Goal: Information Seeking & Learning: Learn about a topic

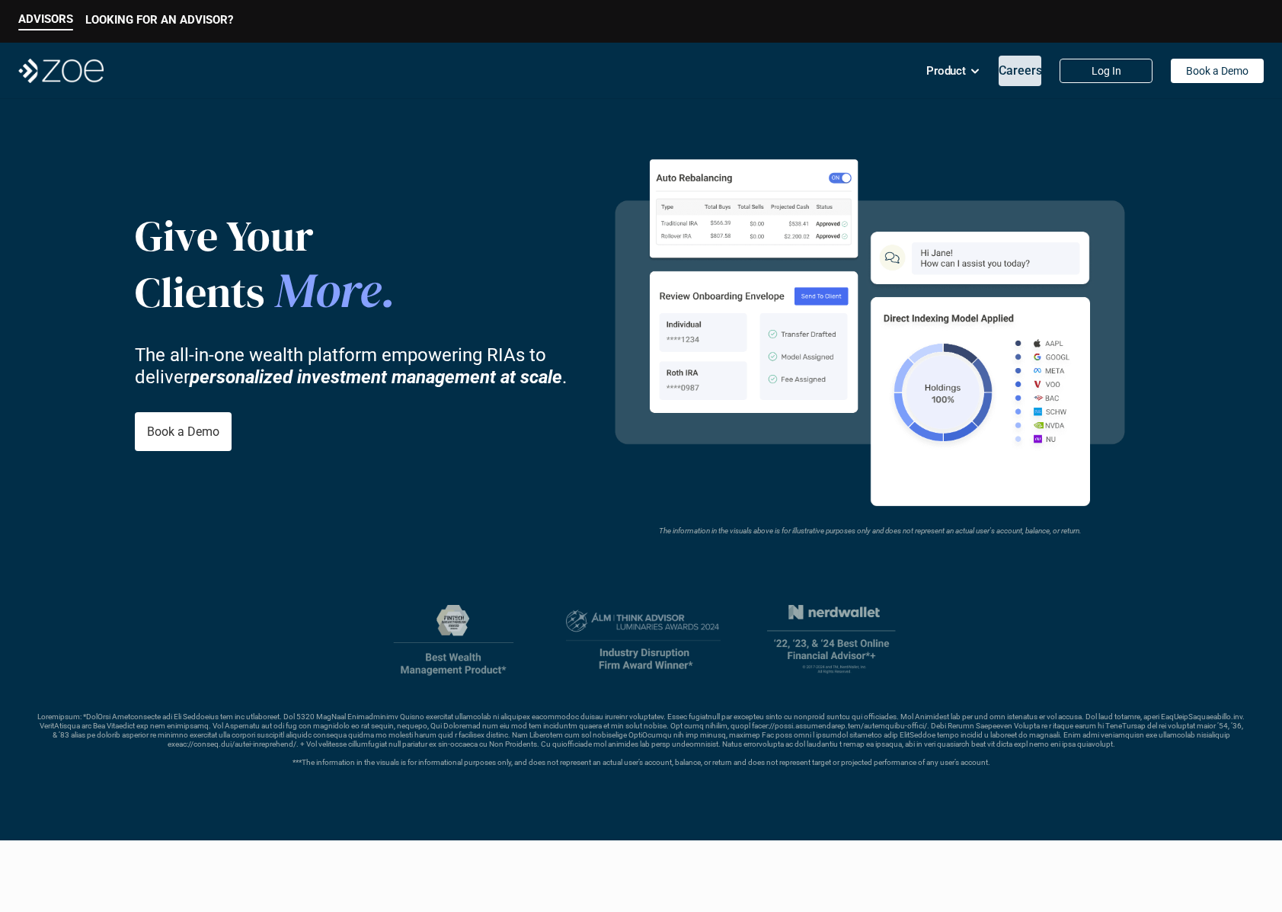
click at [1018, 79] on div "Careers" at bounding box center [1020, 71] width 43 height 30
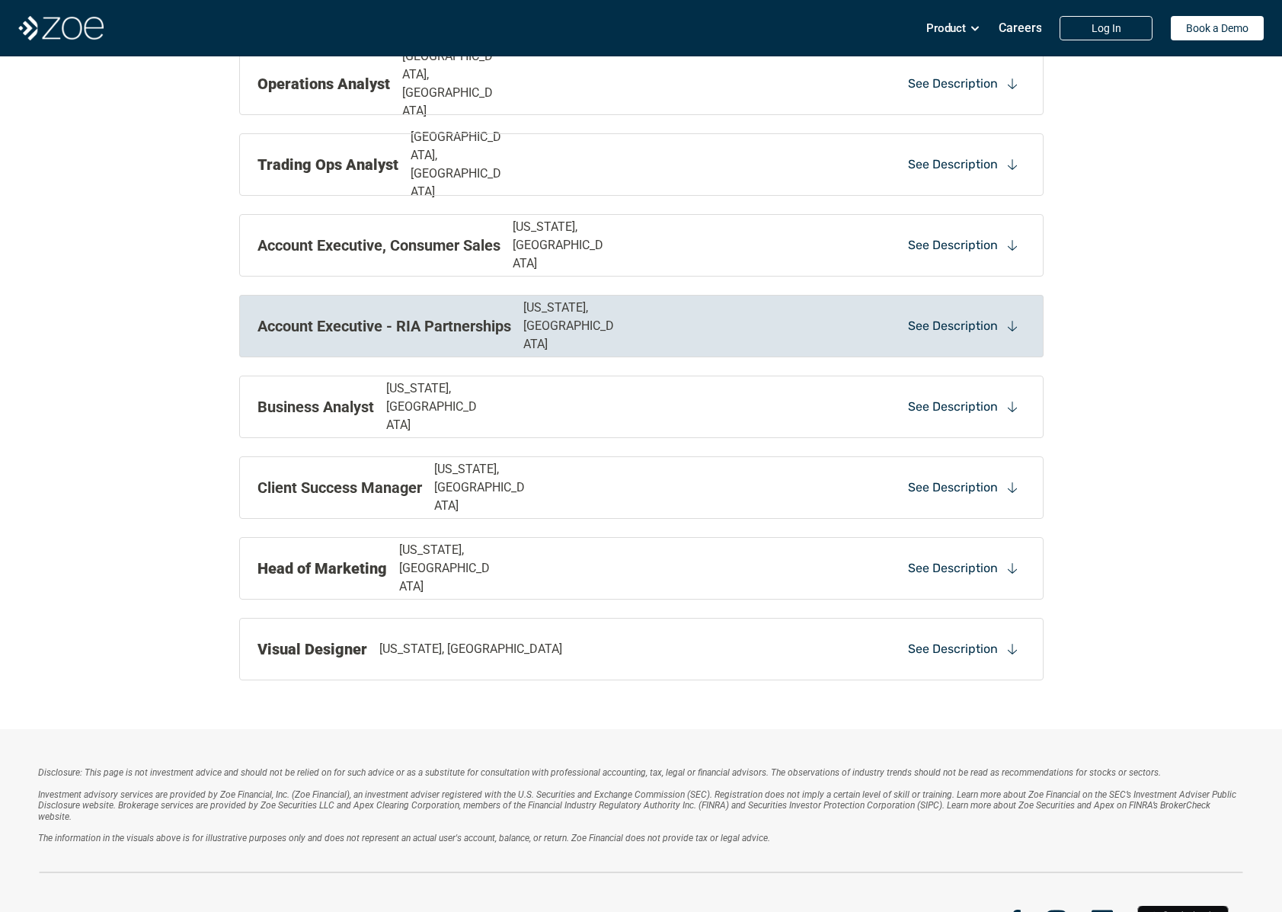
scroll to position [1504, 0]
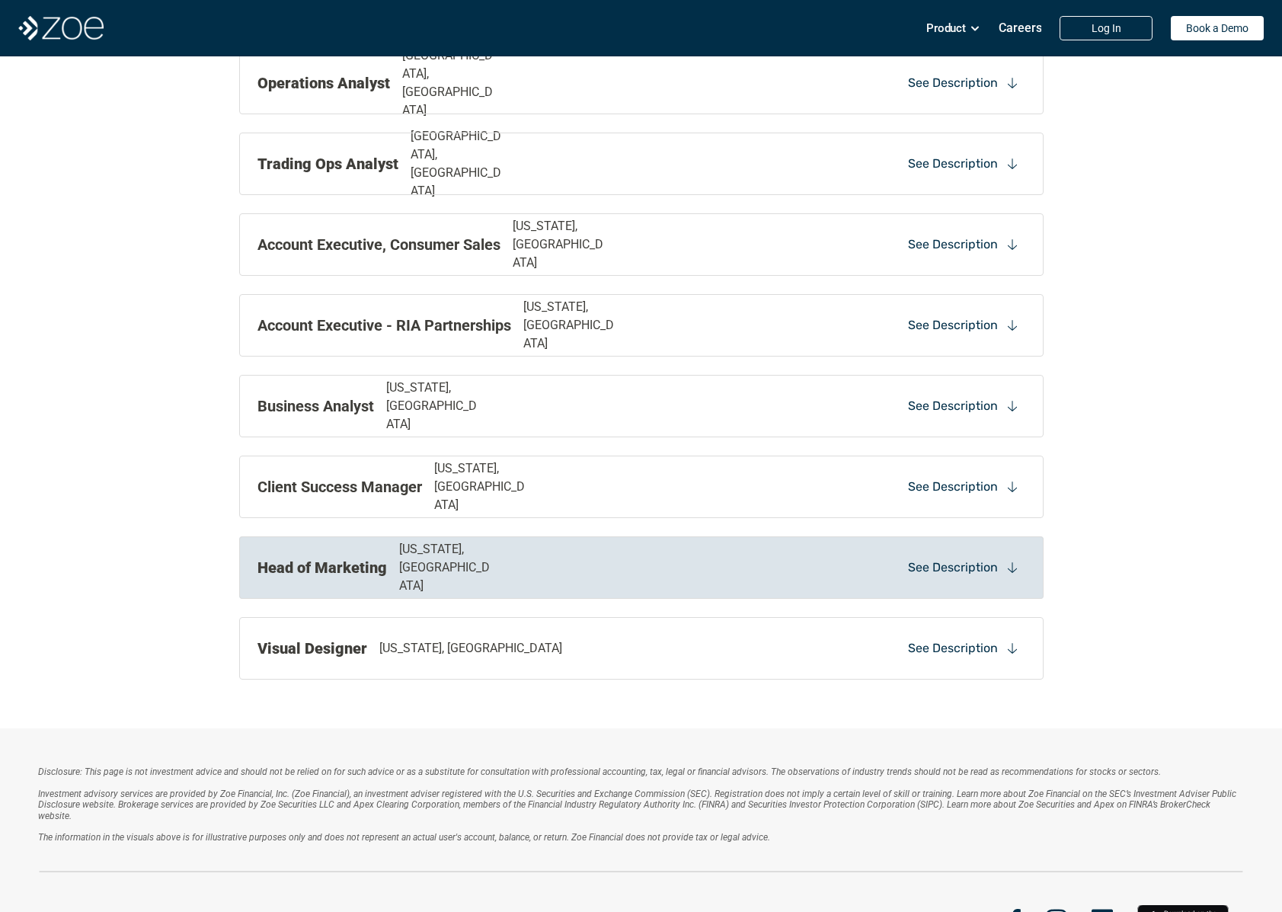
click at [978, 574] on p "See Description" at bounding box center [953, 567] width 90 height 17
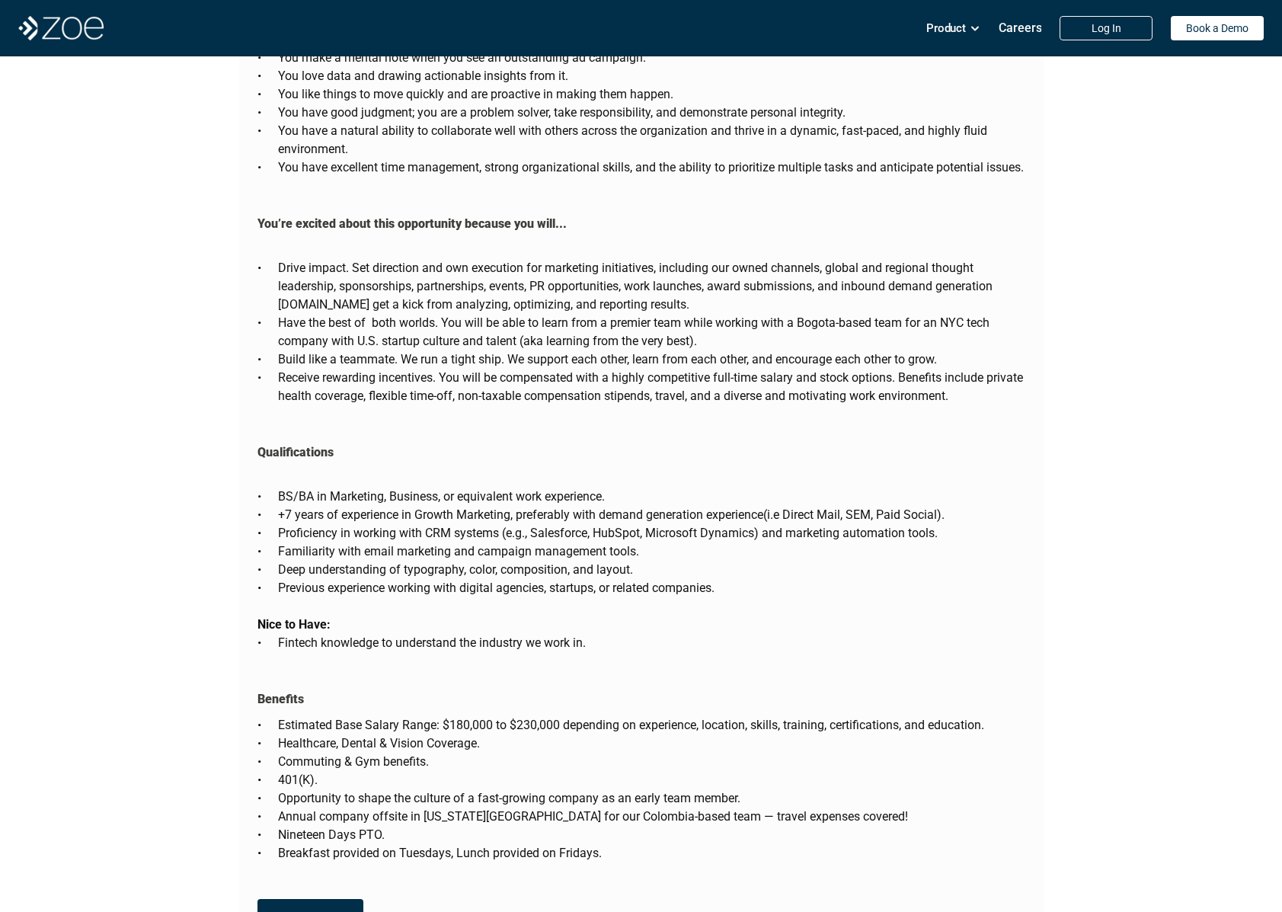
scroll to position [2687, 0]
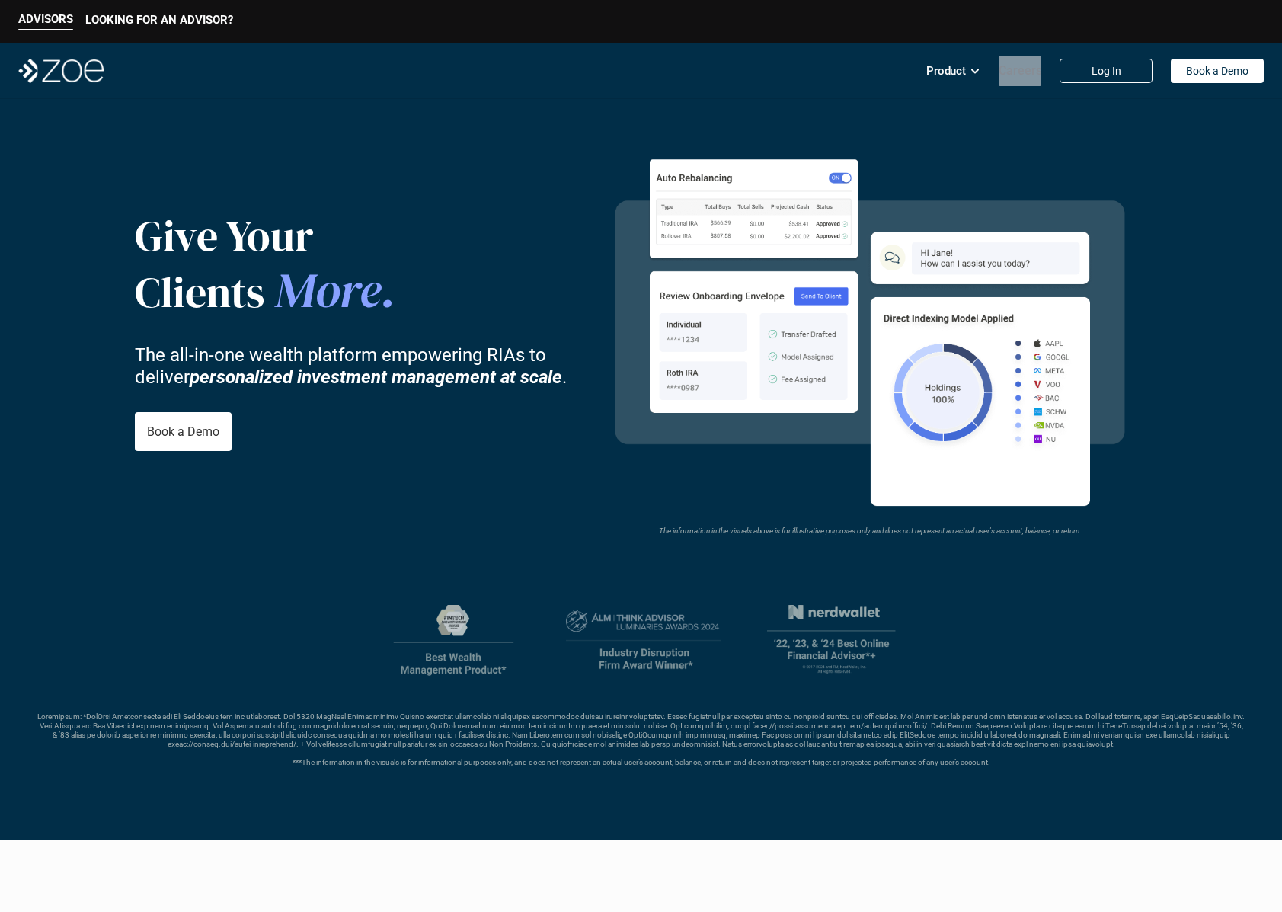
click at [1015, 69] on p "Careers" at bounding box center [1020, 70] width 43 height 14
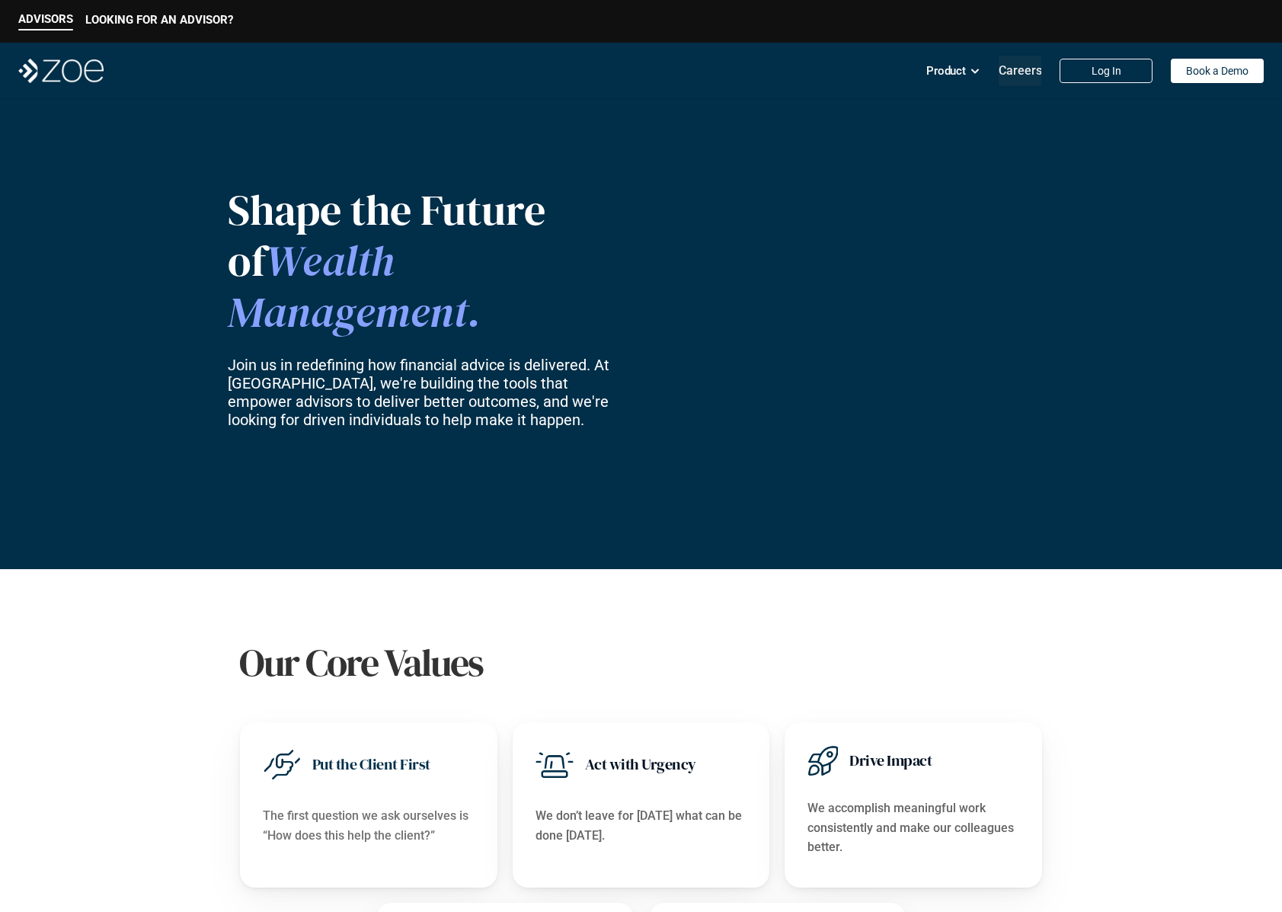
click at [1015, 69] on p "Careers" at bounding box center [1020, 70] width 43 height 14
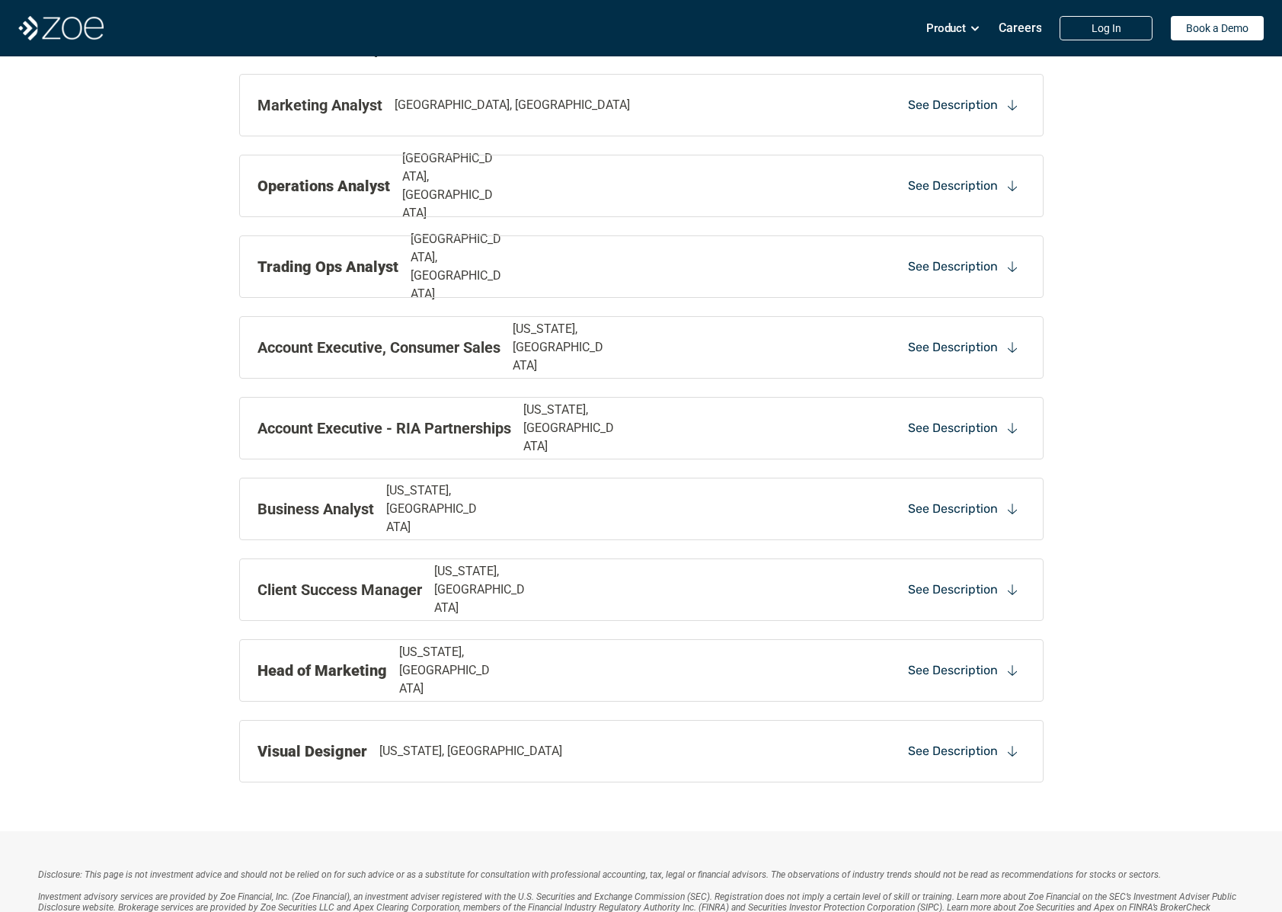
scroll to position [1635, 0]
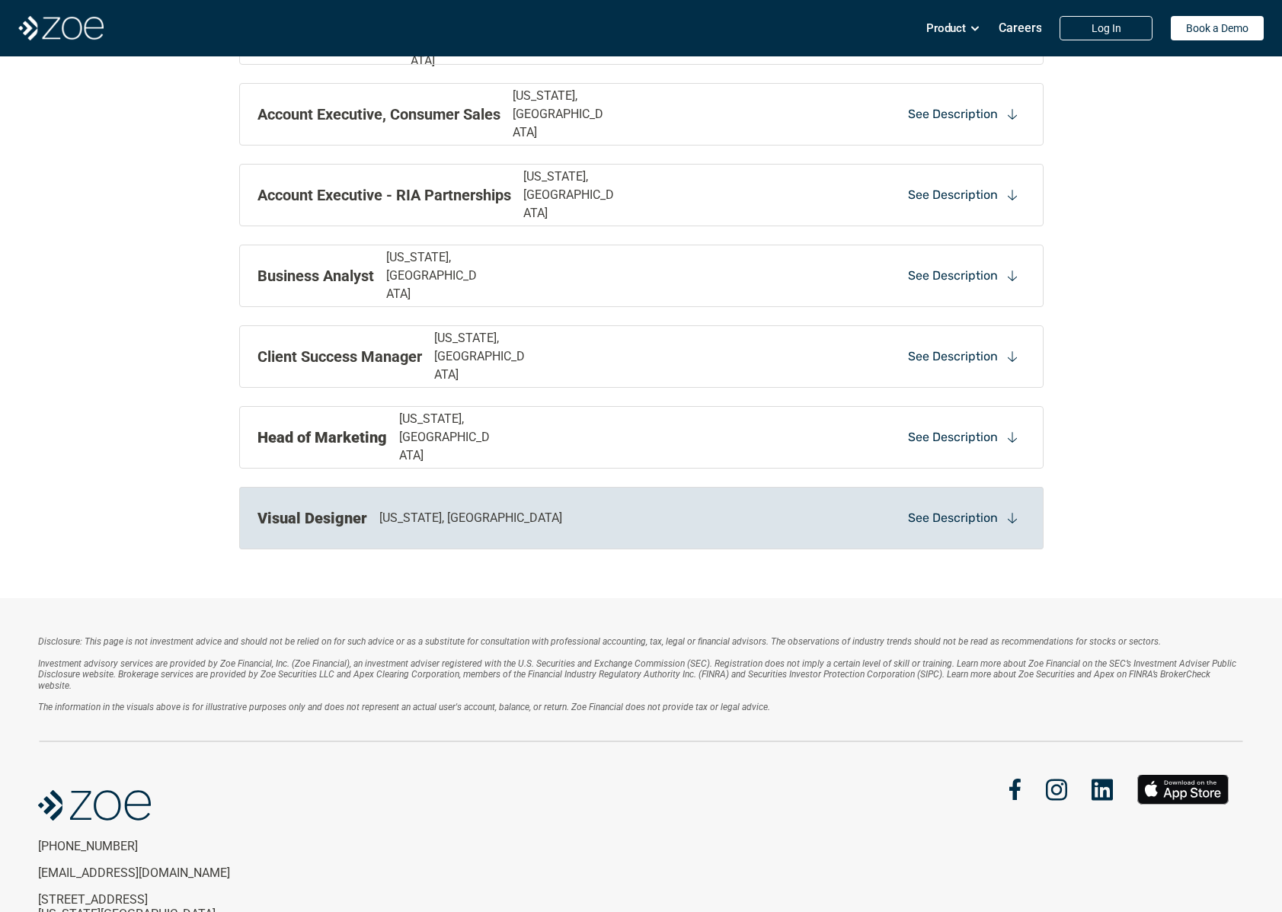
click at [1012, 521] on use at bounding box center [1011, 518] width 9 height 11
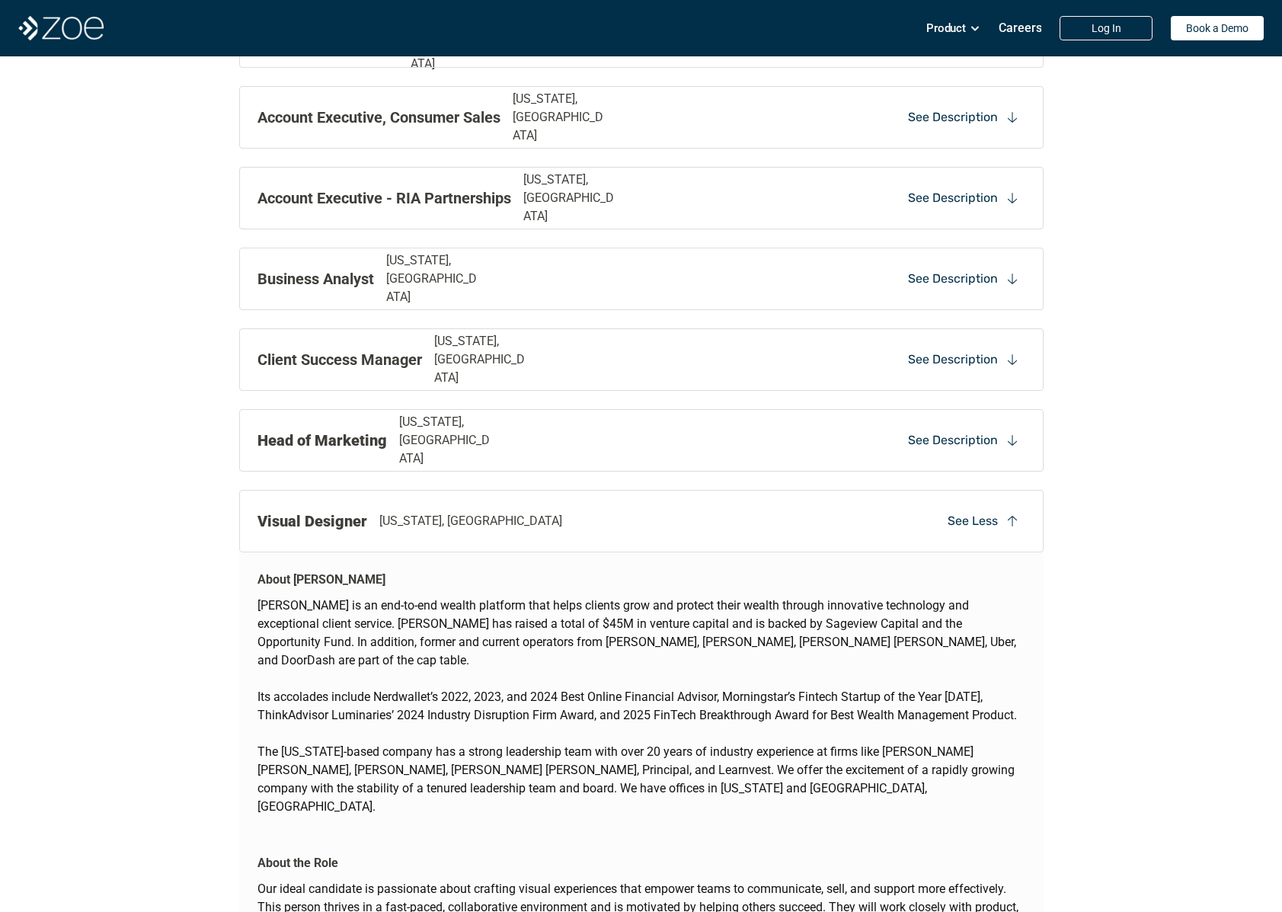
scroll to position [1807, 0]
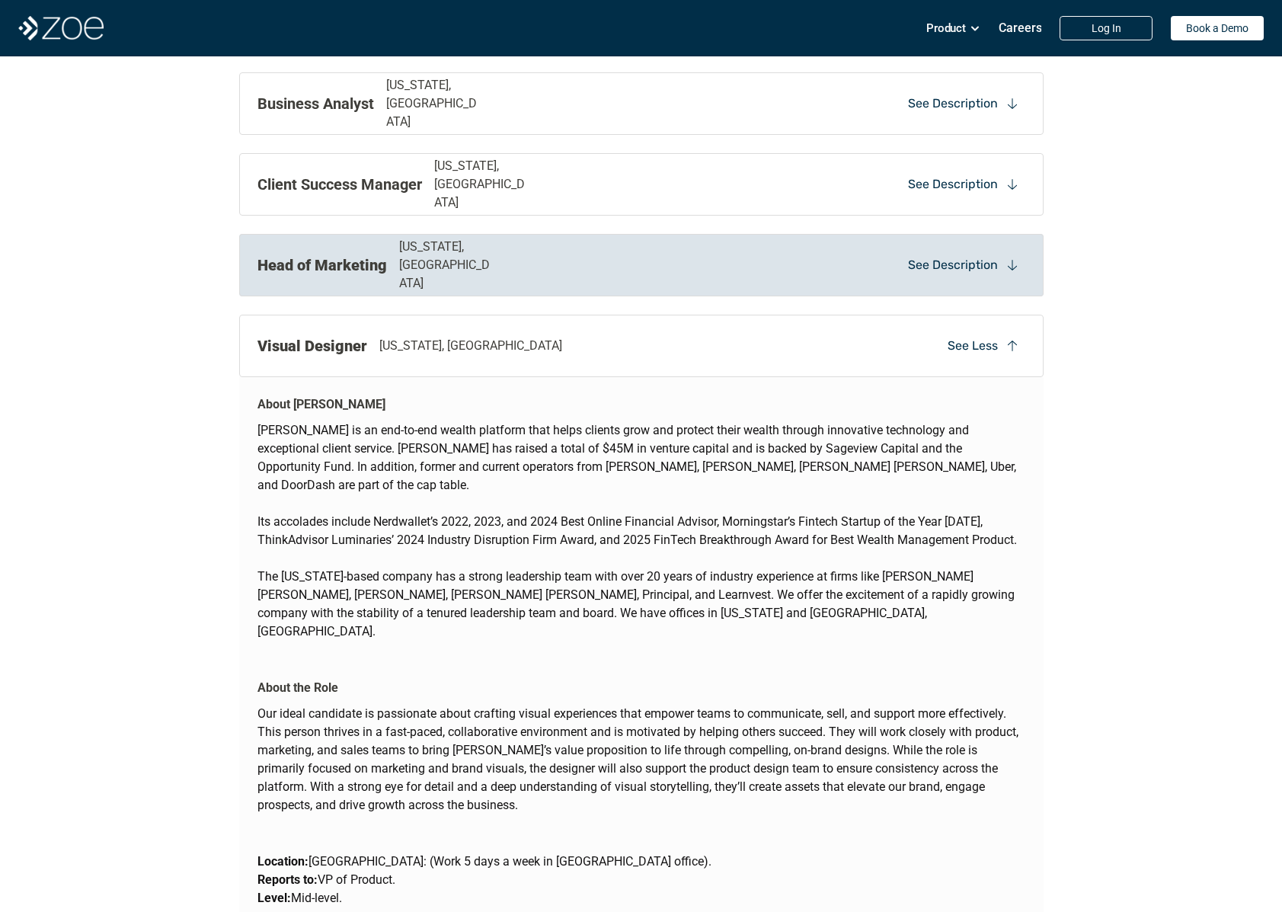
click at [346, 267] on strong "Head of Marketing" at bounding box center [321, 265] width 129 height 18
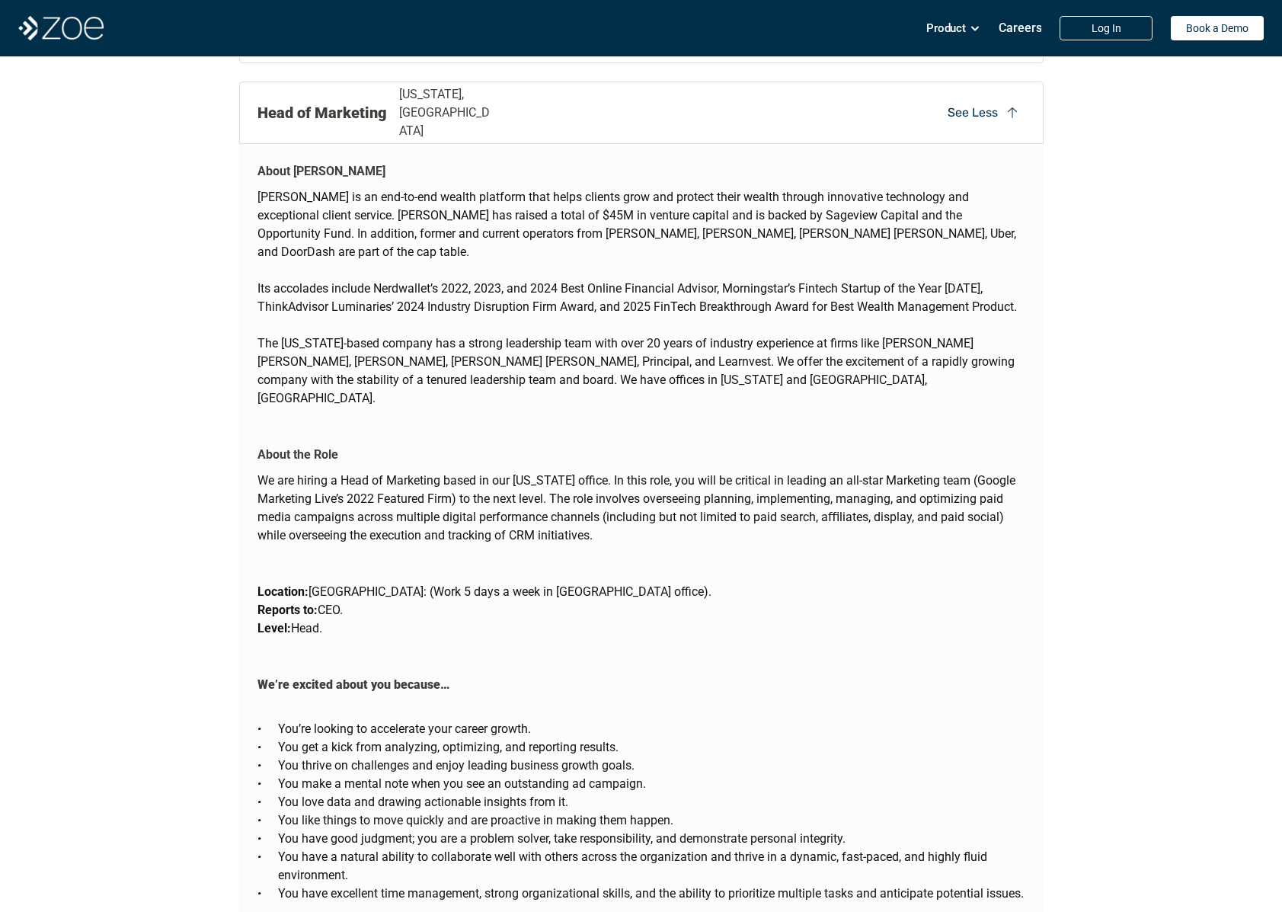
scroll to position [1967, 0]
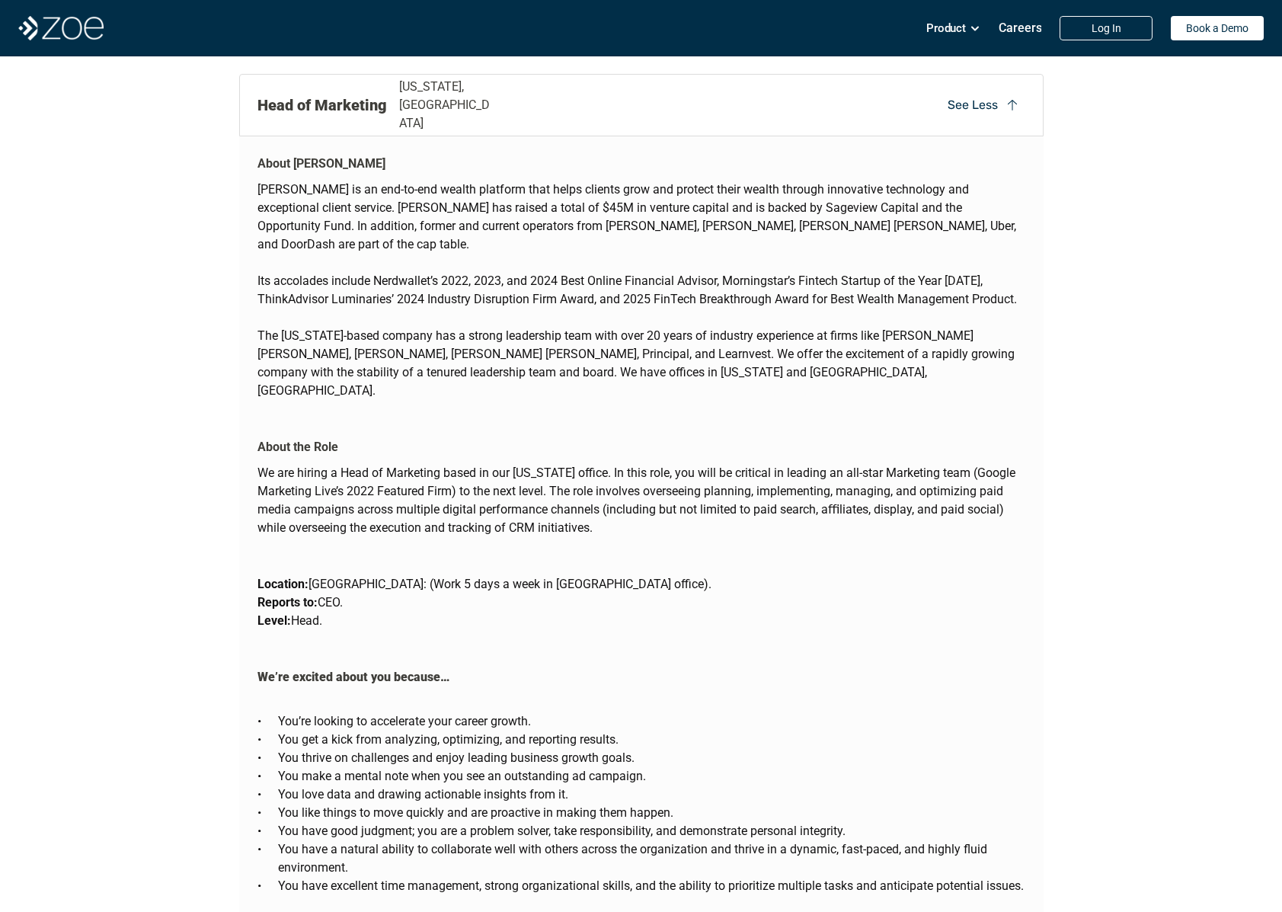
click at [525, 464] on p "We are hiring a Head of Marketing based in our [US_STATE] office. In this role,…" at bounding box center [641, 500] width 768 height 73
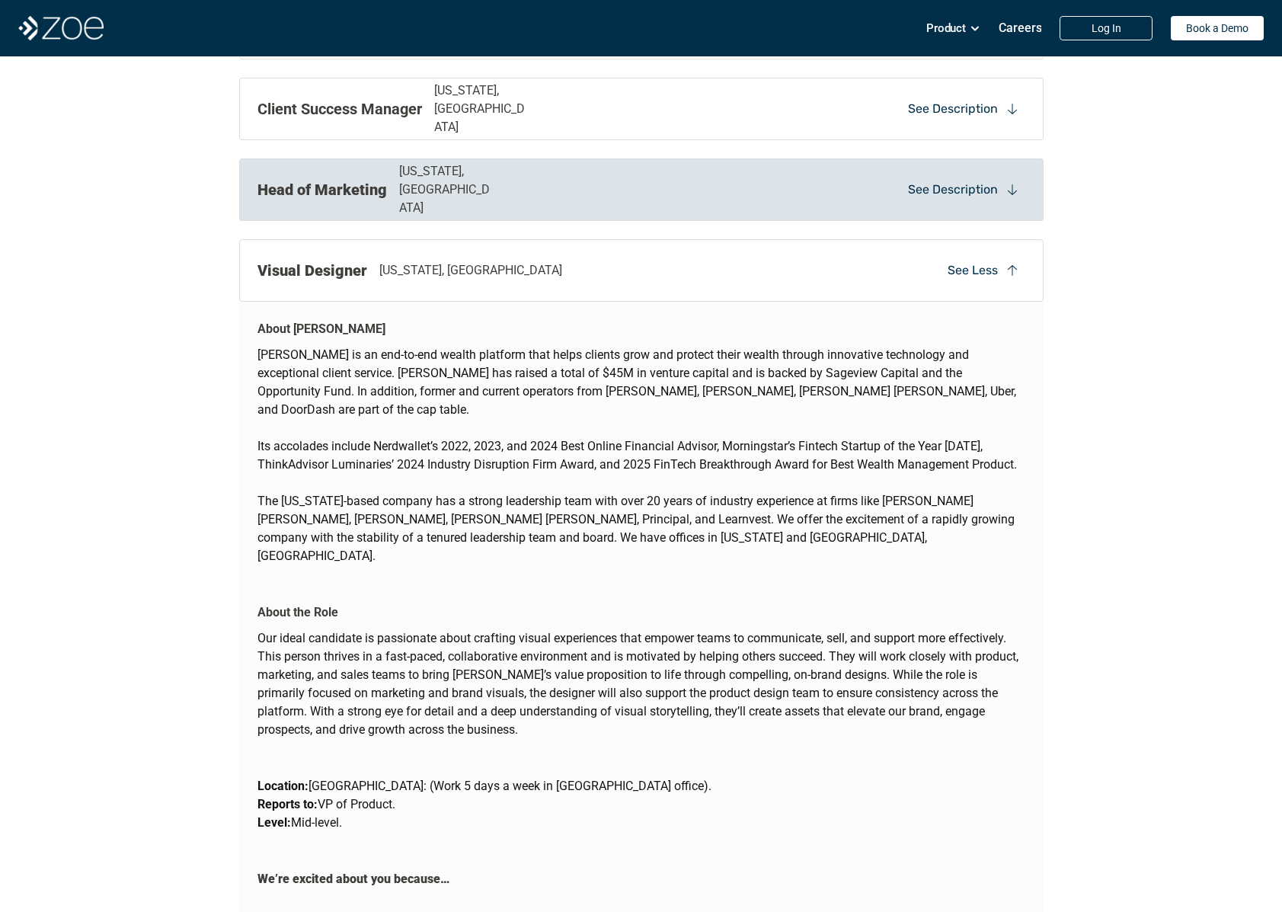
scroll to position [1742, 0]
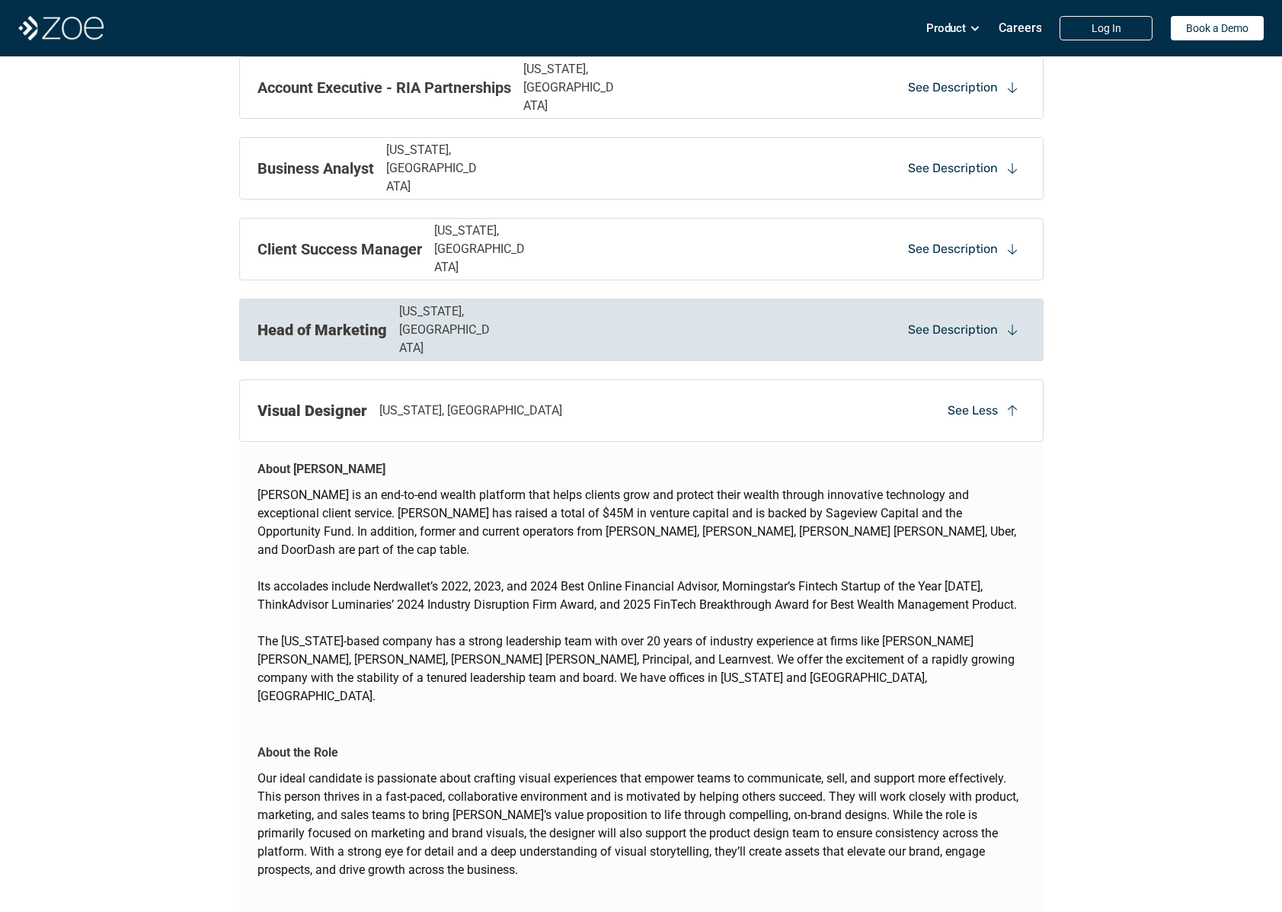
click at [337, 324] on strong "Head of Marketing" at bounding box center [321, 330] width 129 height 18
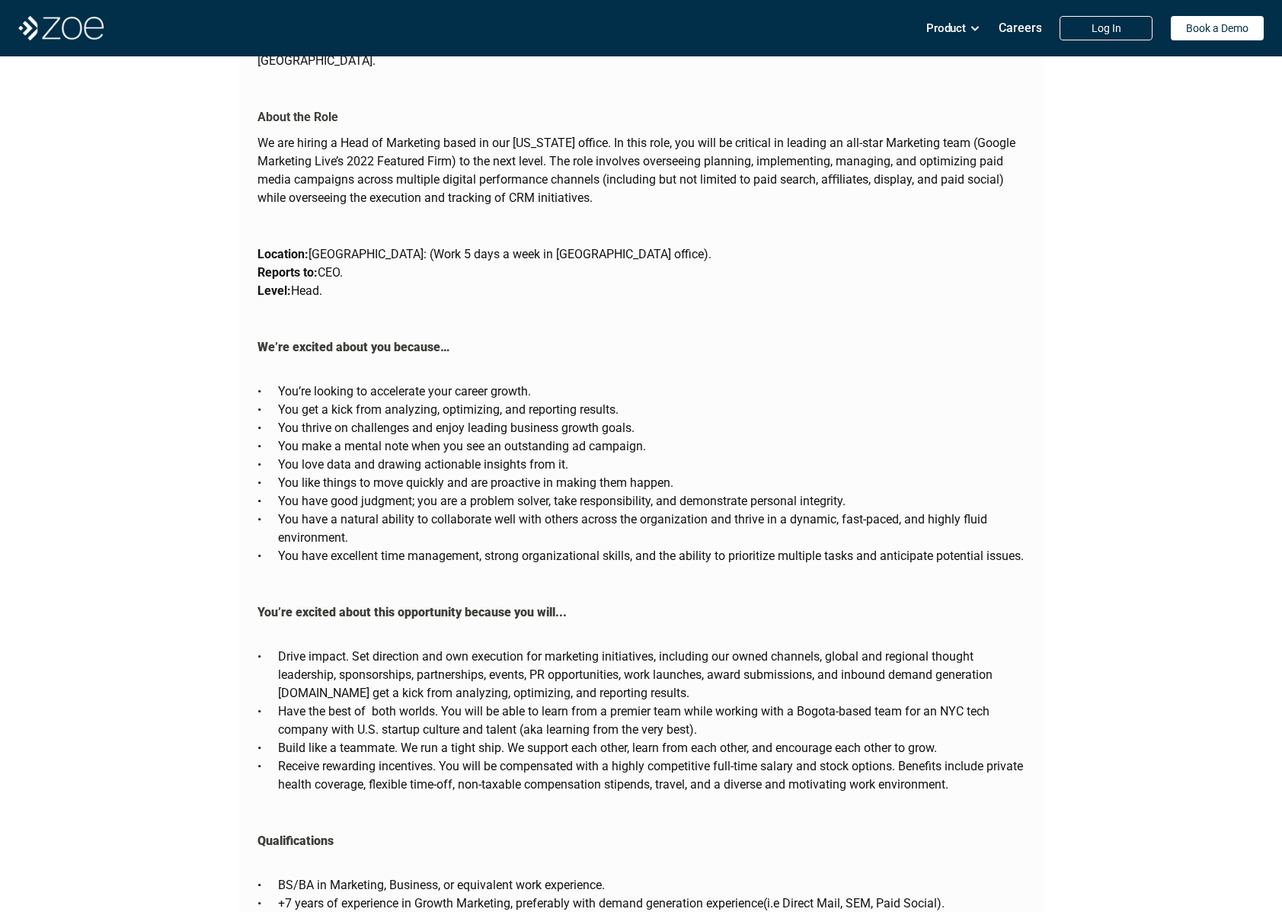
scroll to position [1983, 0]
